Goal: Use online tool/utility

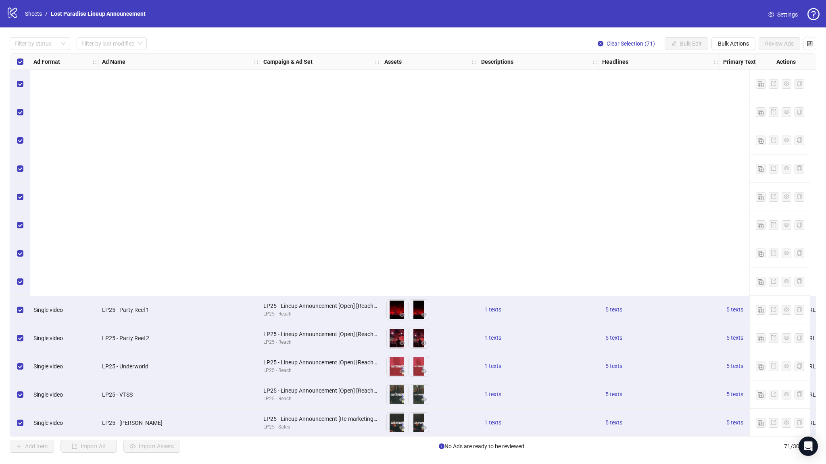
scroll to position [291, 0]
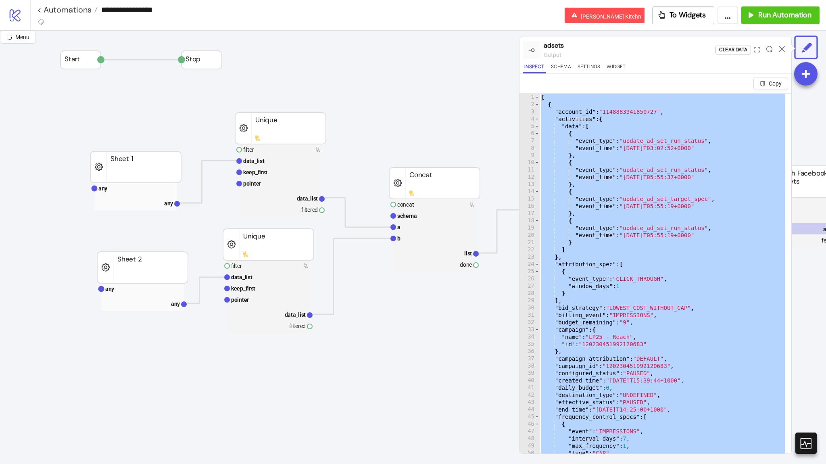
scroll to position [84, 395]
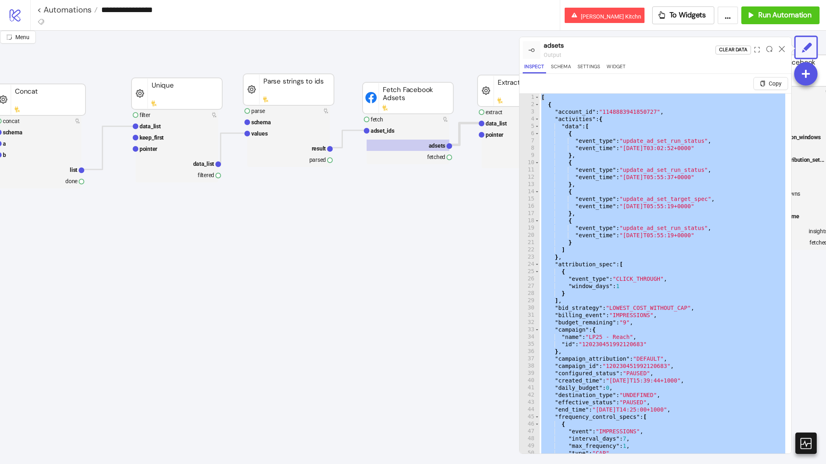
click at [589, 191] on div "[ { "account_id" : "1148883941850727" , "activities" : { "data" : [ { "event_ty…" at bounding box center [663, 283] width 246 height 379
type textarea "*"
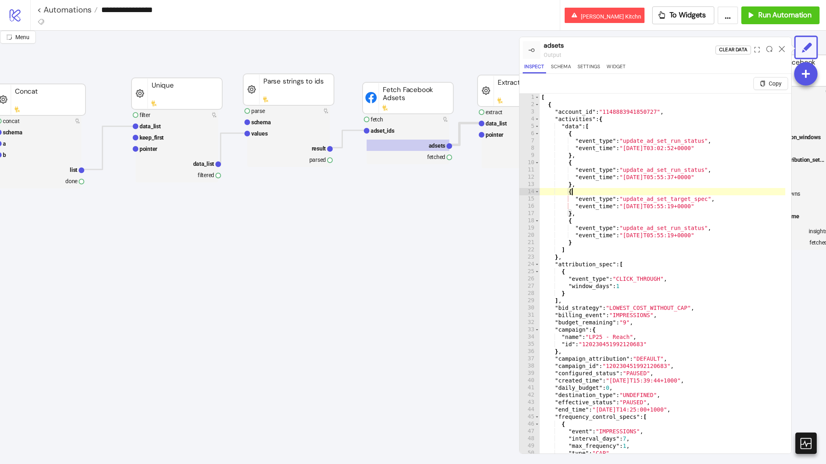
click at [783, 50] on icon at bounding box center [782, 49] width 6 height 6
